Goal: Task Accomplishment & Management: Manage account settings

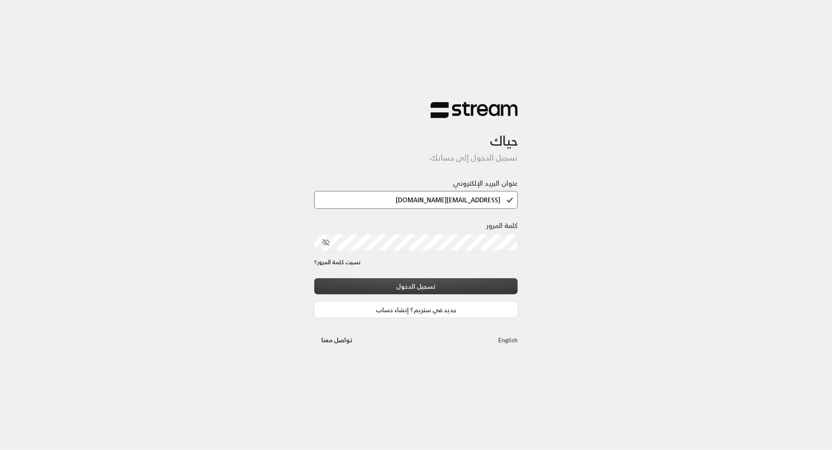
type input "[EMAIL_ADDRESS][DOMAIN_NAME]"
click at [314, 278] on button "تسجيل الدخول" at bounding box center [416, 286] width 204 height 16
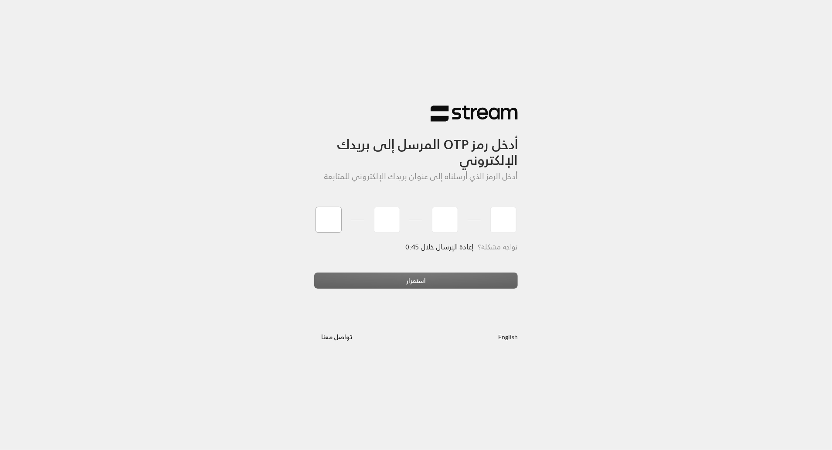
type input "4"
type input "6"
type input "8"
type input "4"
click at [410, 280] on div "استمرار" at bounding box center [416, 284] width 204 height 24
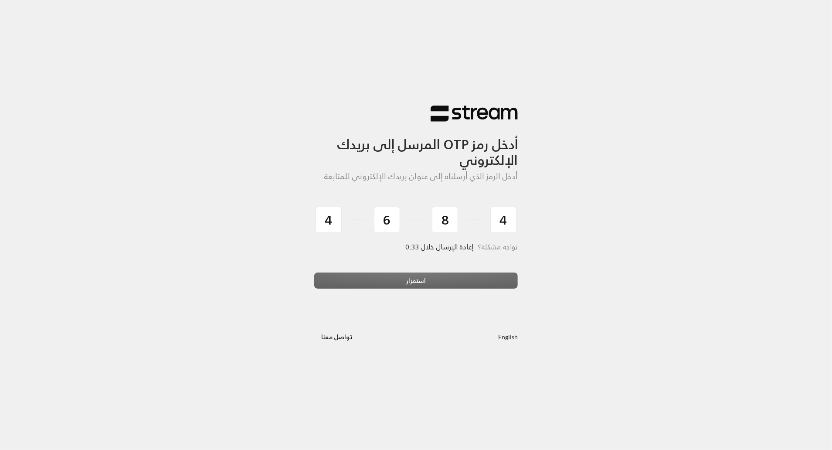
click at [423, 282] on div "استمرار" at bounding box center [416, 284] width 204 height 24
